Goal: Download file/media

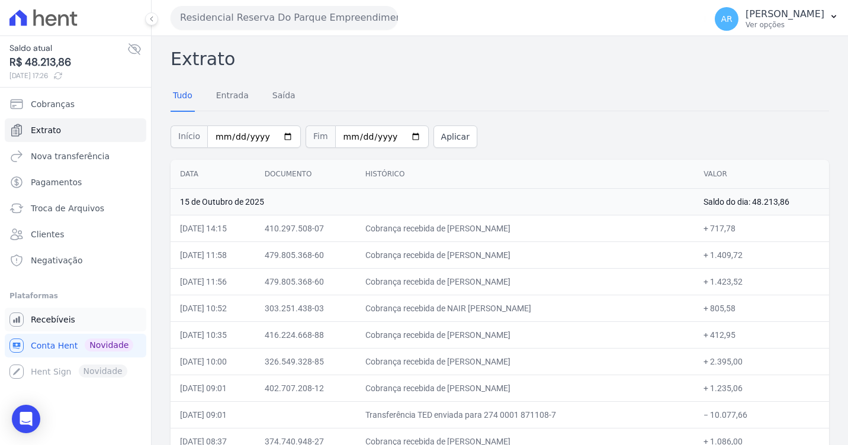
click at [72, 309] on link "Recebíveis" at bounding box center [76, 320] width 142 height 24
click at [72, 315] on link "Recebíveis" at bounding box center [76, 320] width 142 height 24
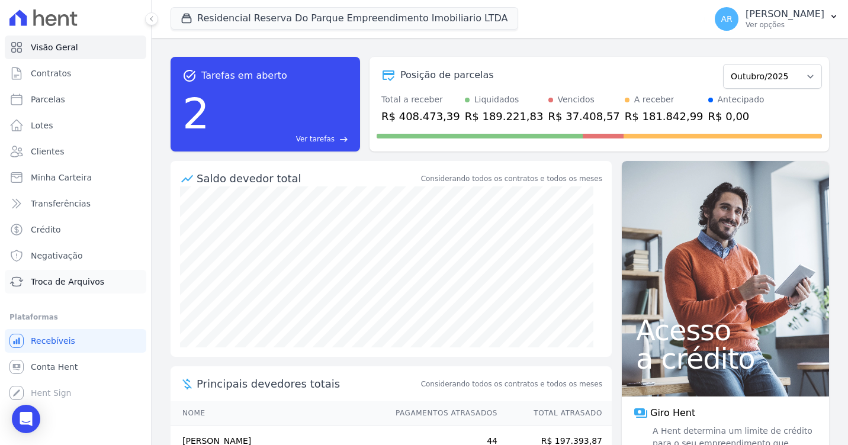
click at [68, 277] on span "Troca de Arquivos" at bounding box center [67, 282] width 73 height 12
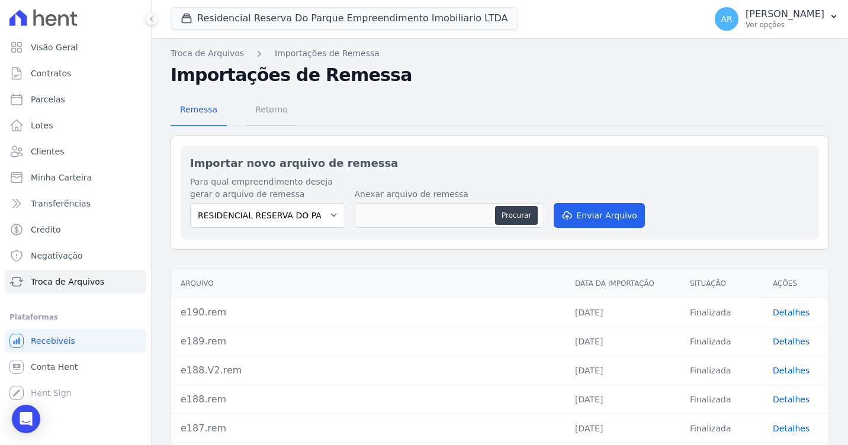
click at [281, 114] on span "Retorno" at bounding box center [271, 110] width 47 height 24
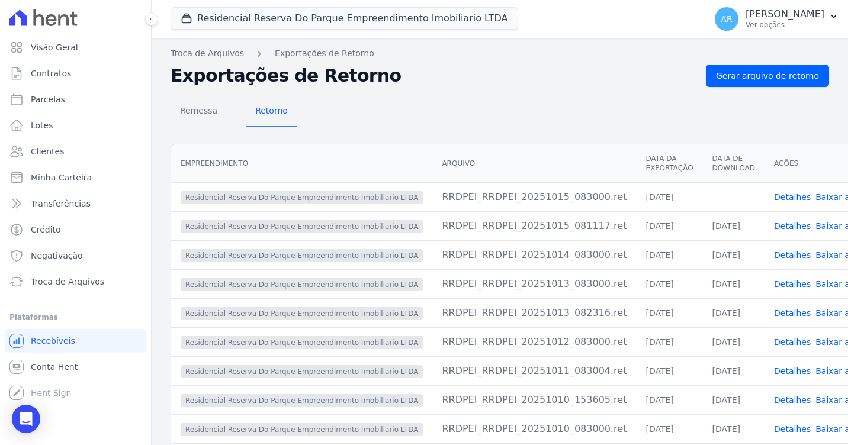
click at [815, 195] on link "Baixar arquivo" at bounding box center [845, 196] width 60 height 9
drag, startPoint x: 516, startPoint y: 101, endPoint x: 545, endPoint y: 99, distance: 28.5
click at [519, 101] on div "Remessa Retorno" at bounding box center [500, 112] width 659 height 31
click at [746, 73] on span "Gerar arquivo de retorno" at bounding box center [767, 76] width 103 height 12
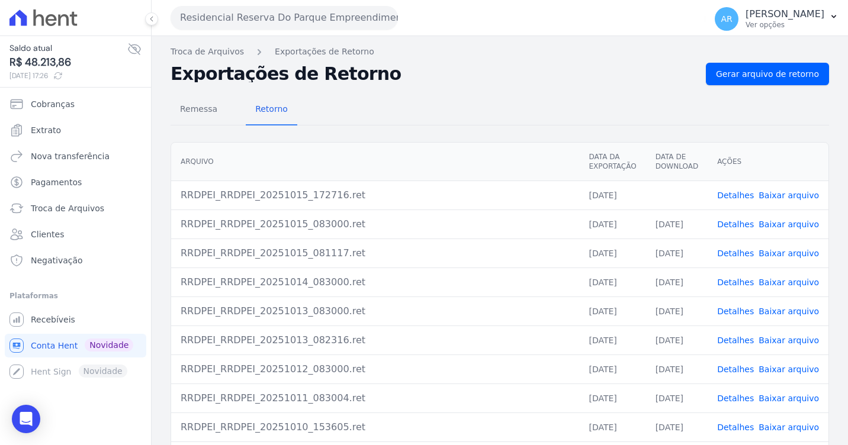
click at [775, 196] on link "Baixar arquivo" at bounding box center [789, 195] width 60 height 9
click at [544, 102] on div "Remessa Retorno" at bounding box center [500, 110] width 659 height 31
click at [769, 78] on span "Gerar arquivo de retorno" at bounding box center [767, 74] width 103 height 12
